Goal: Find specific page/section

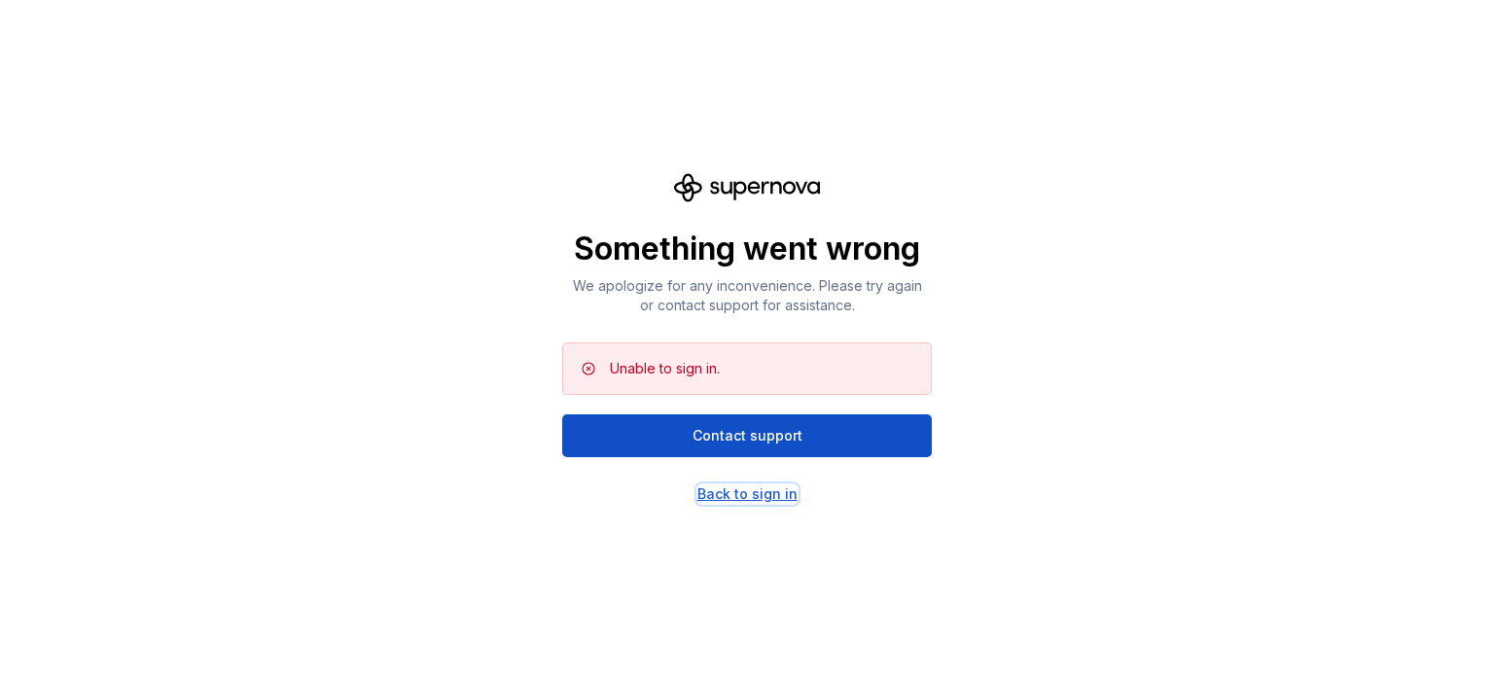
click at [766, 501] on div "Back to sign in" at bounding box center [747, 493] width 100 height 19
